Goal: Go to known website: Access a specific website the user already knows

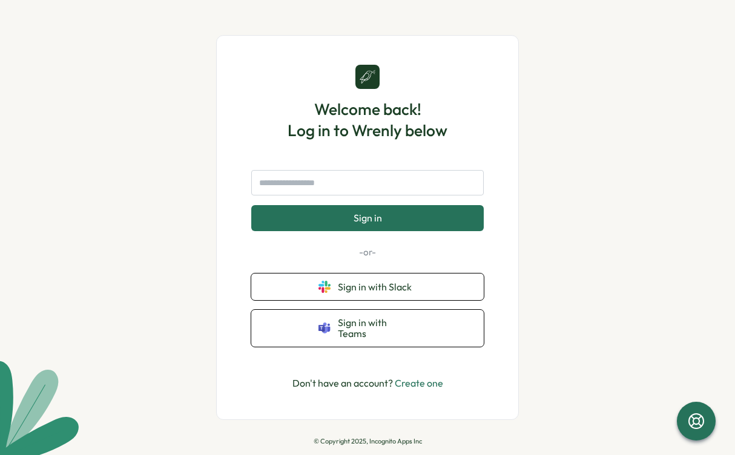
click at [422, 35] on div "Welcome back! Log in to Wrenly below Sign in -or- Sign in with Slack Sign in wi…" at bounding box center [367, 227] width 735 height 455
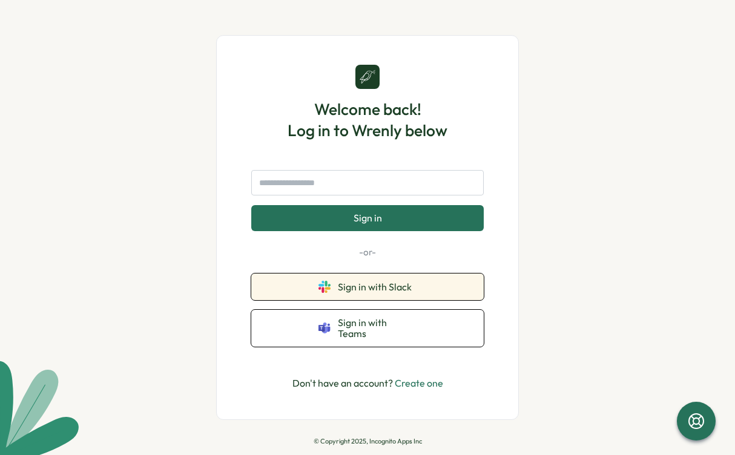
click at [351, 292] on span "Sign in with Slack" at bounding box center [377, 286] width 79 height 11
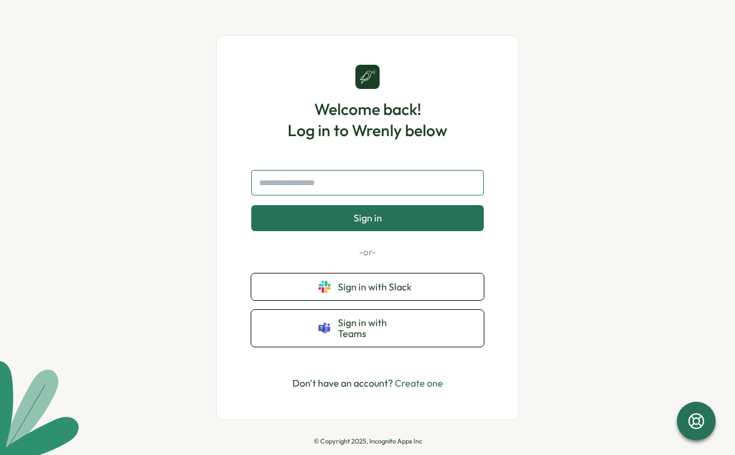
click at [350, 186] on input "text" at bounding box center [367, 182] width 232 height 25
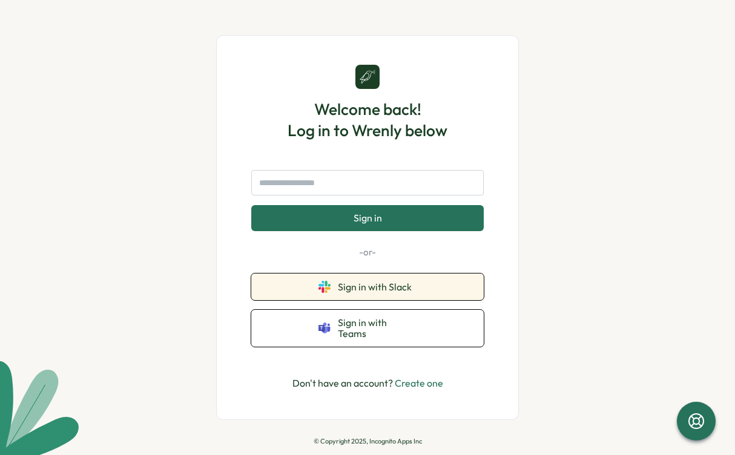
click at [355, 292] on span "Sign in with Slack" at bounding box center [377, 286] width 79 height 11
